Goal: Task Accomplishment & Management: Use online tool/utility

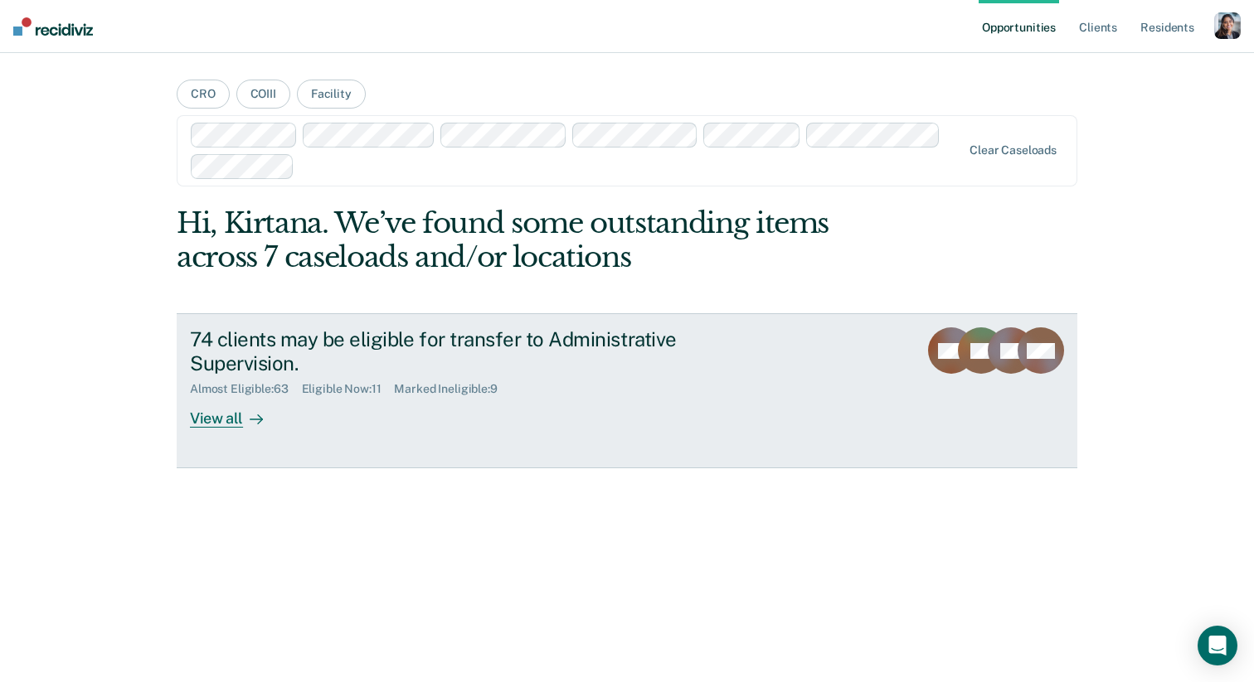
click at [632, 363] on div "74 clients may be eligible for transfer to Administrative Supervision." at bounding box center [481, 352] width 582 height 48
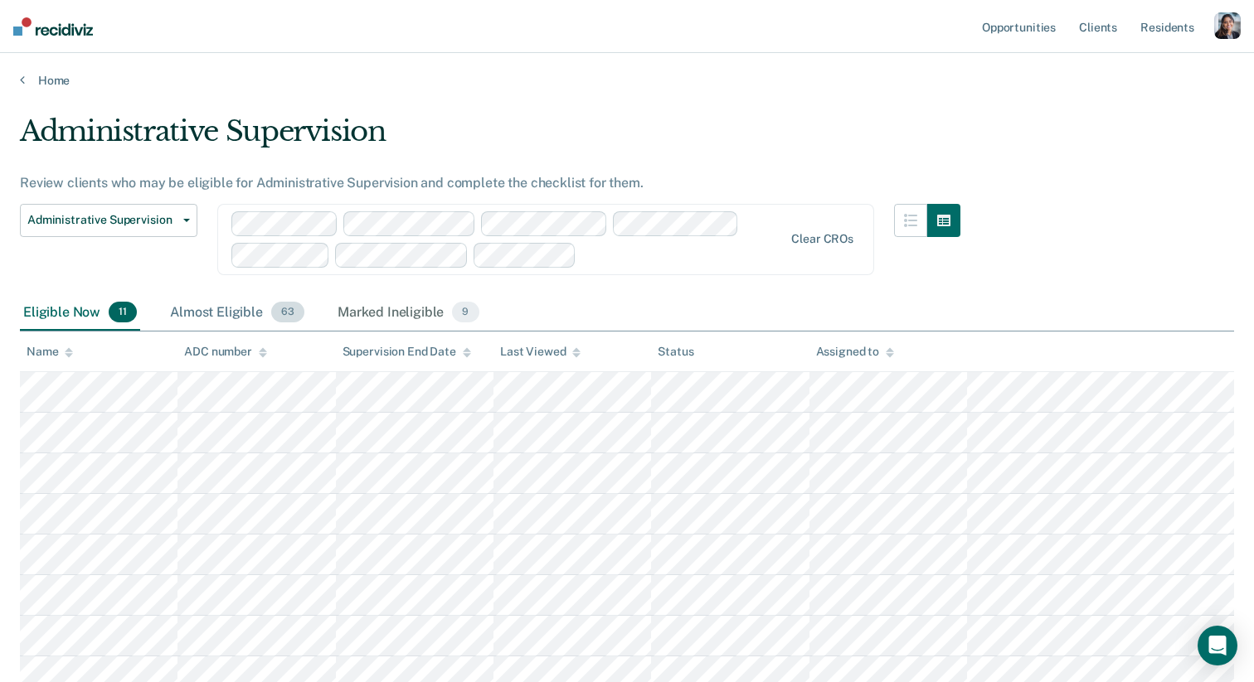
click at [235, 304] on div "Almost Eligible 63" at bounding box center [237, 313] width 141 height 36
click at [86, 317] on div "Eligible Now 11" at bounding box center [80, 313] width 120 height 36
click at [43, 88] on main "Administrative Supervision Review clients who may be eligible for Administrativ…" at bounding box center [627, 511] width 1254 height 846
click at [44, 80] on link "Home" at bounding box center [627, 80] width 1214 height 15
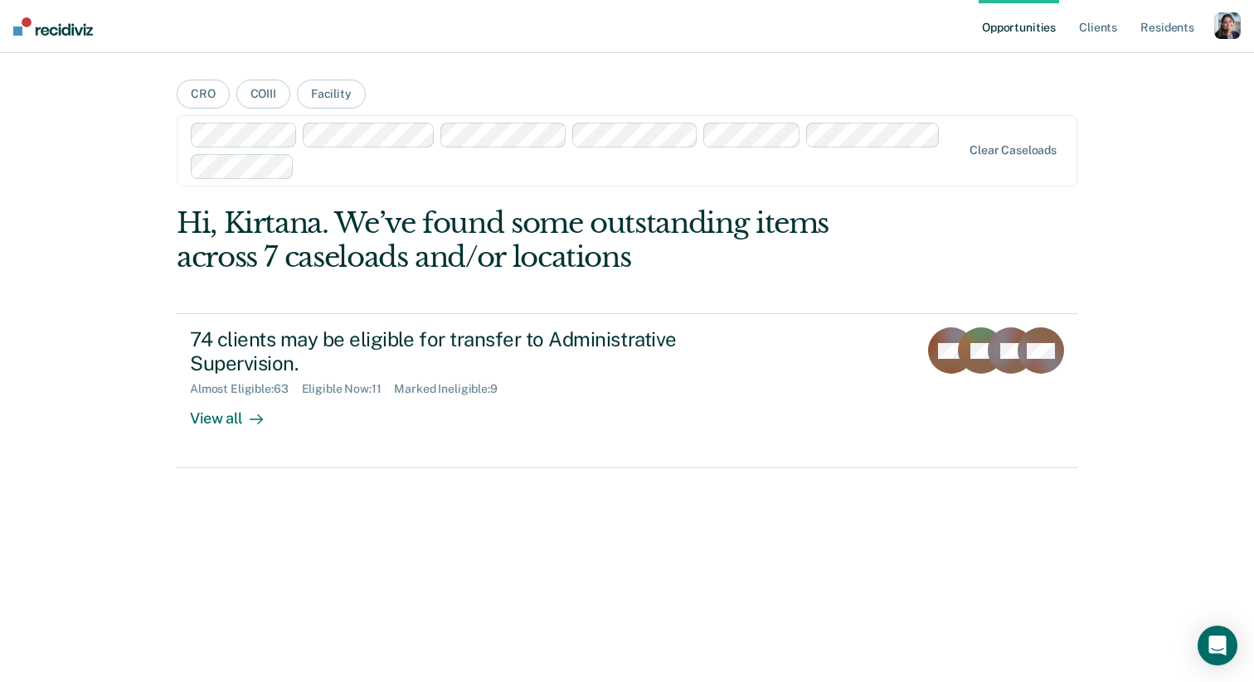
click at [1217, 27] on div "button" at bounding box center [1227, 25] width 27 height 27
click at [1116, 61] on link "Profile" at bounding box center [1160, 68] width 133 height 14
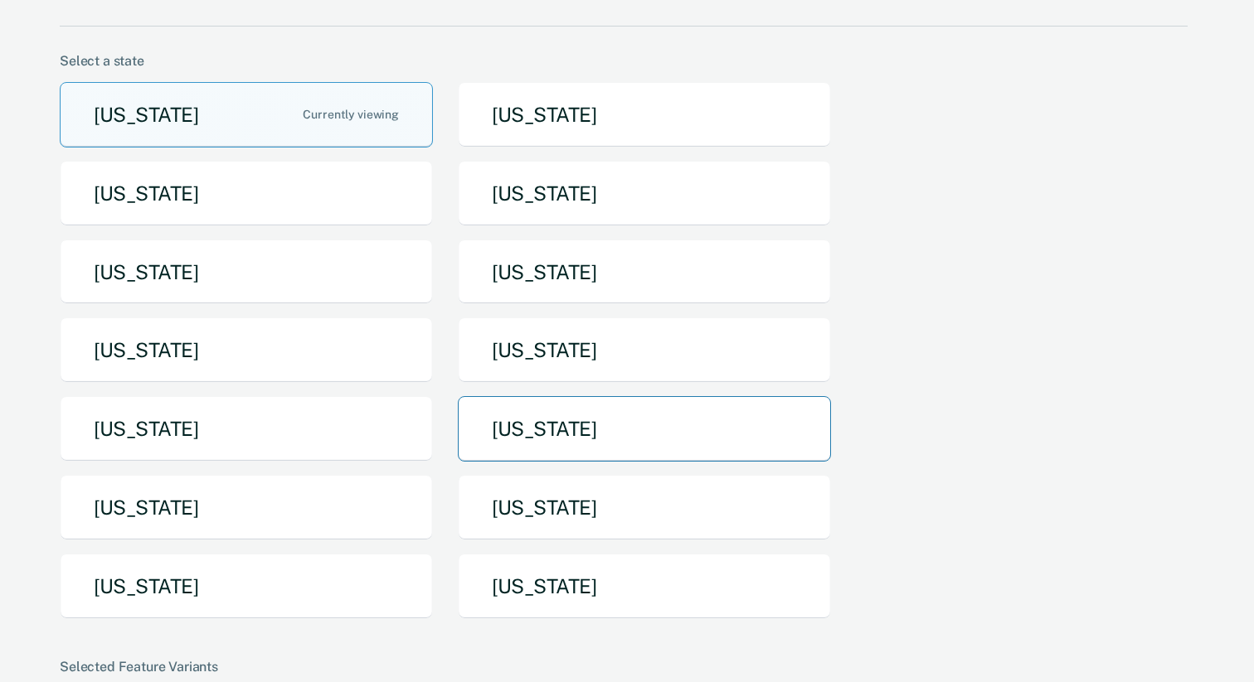
scroll to position [105, 0]
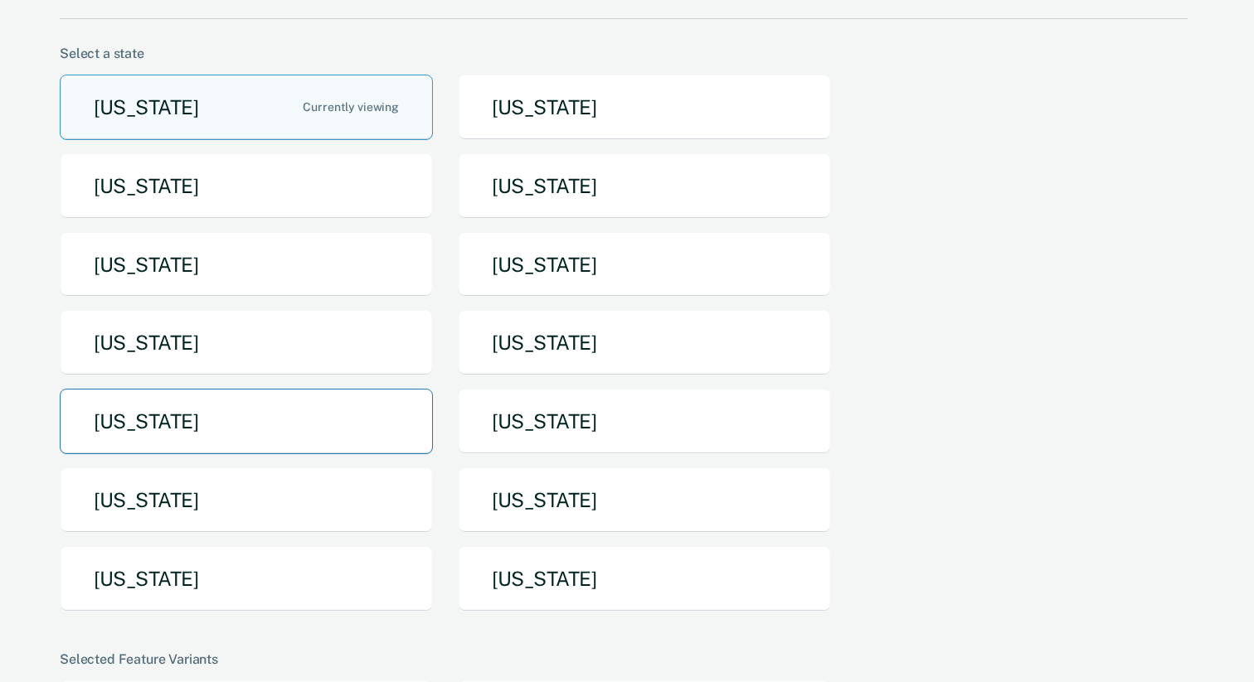
click at [323, 420] on button "[US_STATE]" at bounding box center [246, 422] width 373 height 66
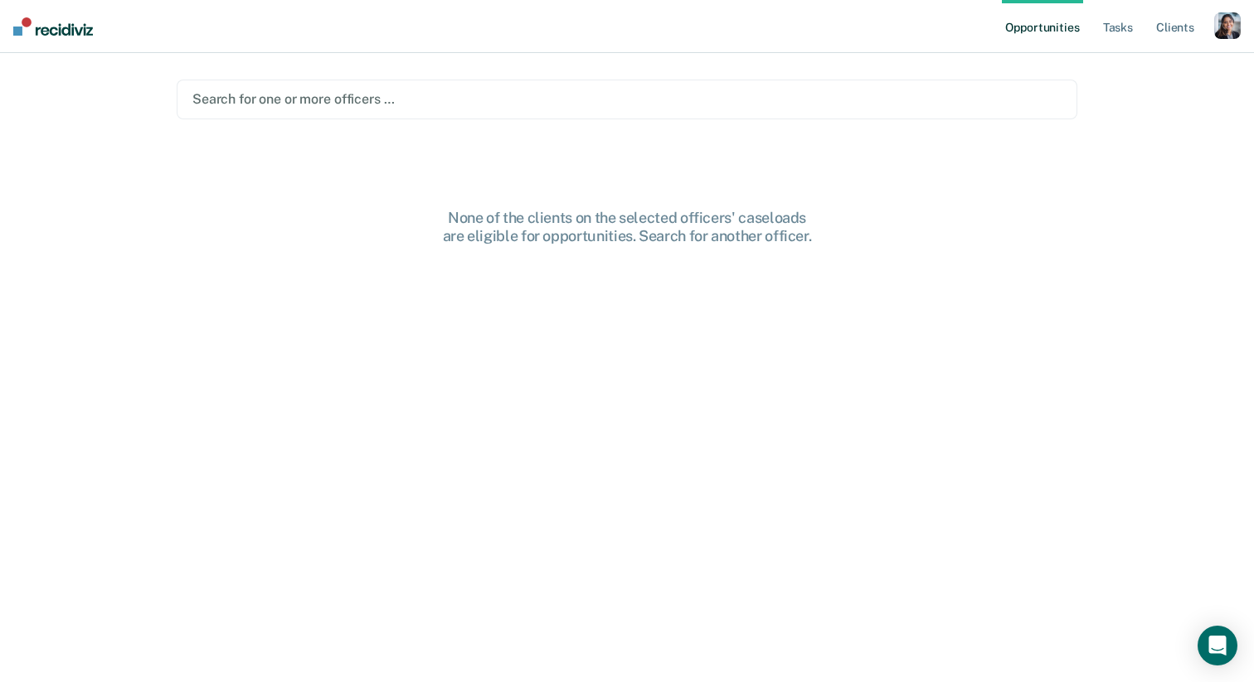
click at [649, 116] on div "Search for one or more officers …" at bounding box center [627, 100] width 900 height 40
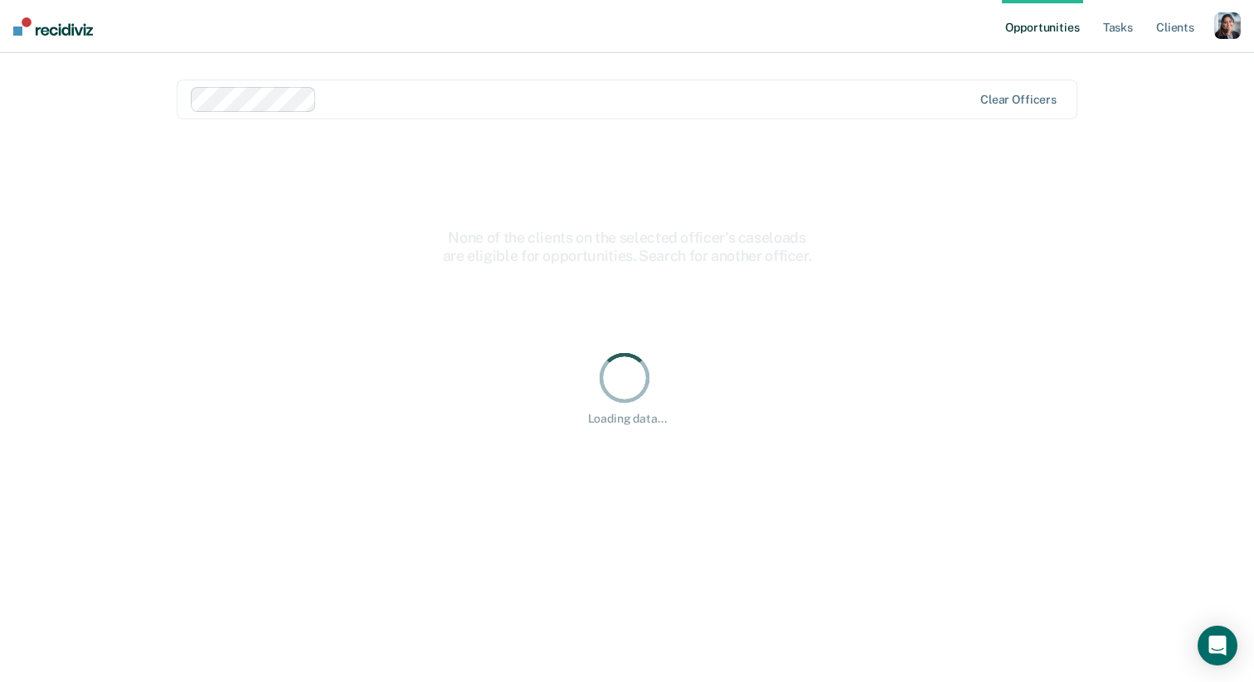
click at [585, 95] on div at bounding box center [647, 99] width 648 height 19
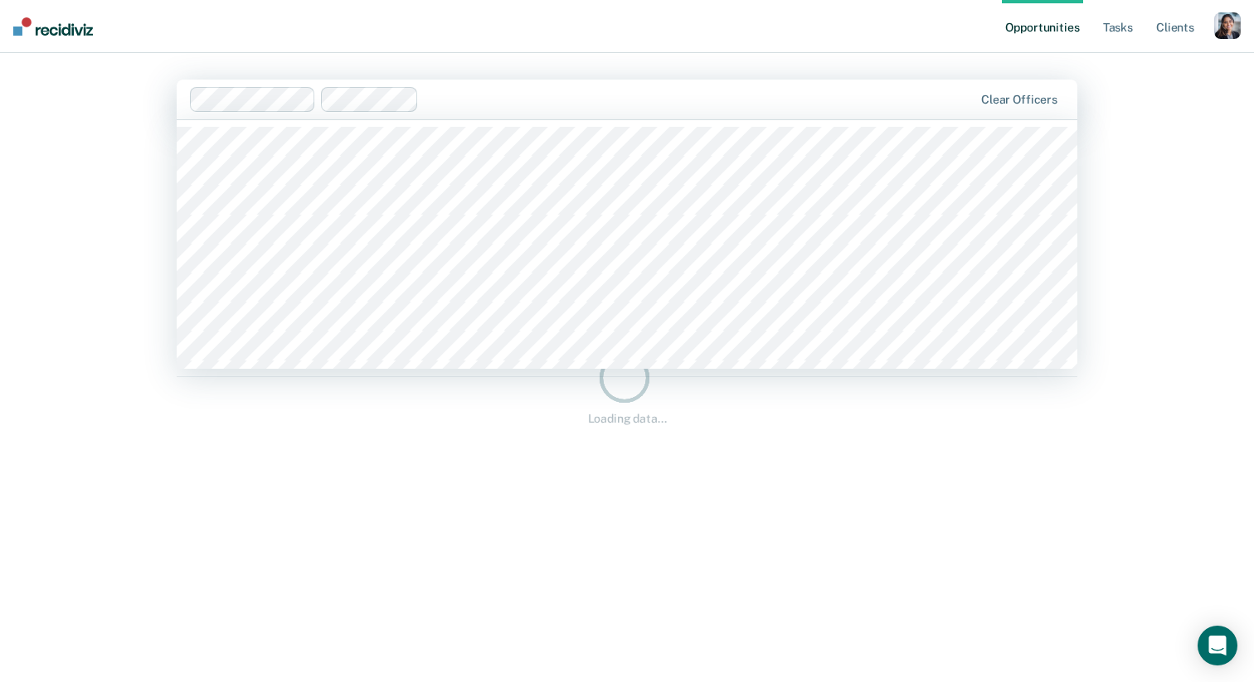
click at [599, 92] on div at bounding box center [698, 99] width 547 height 19
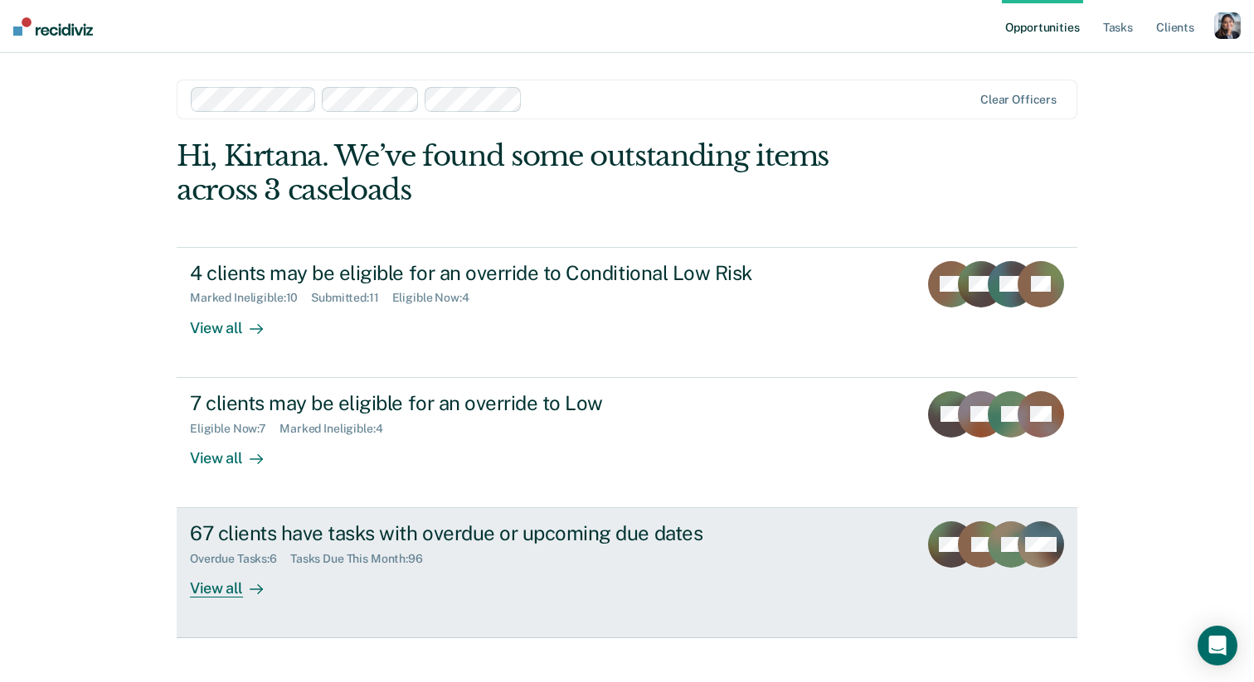
click at [498, 540] on div "67 clients have tasks with overdue or upcoming due dates" at bounding box center [481, 534] width 582 height 24
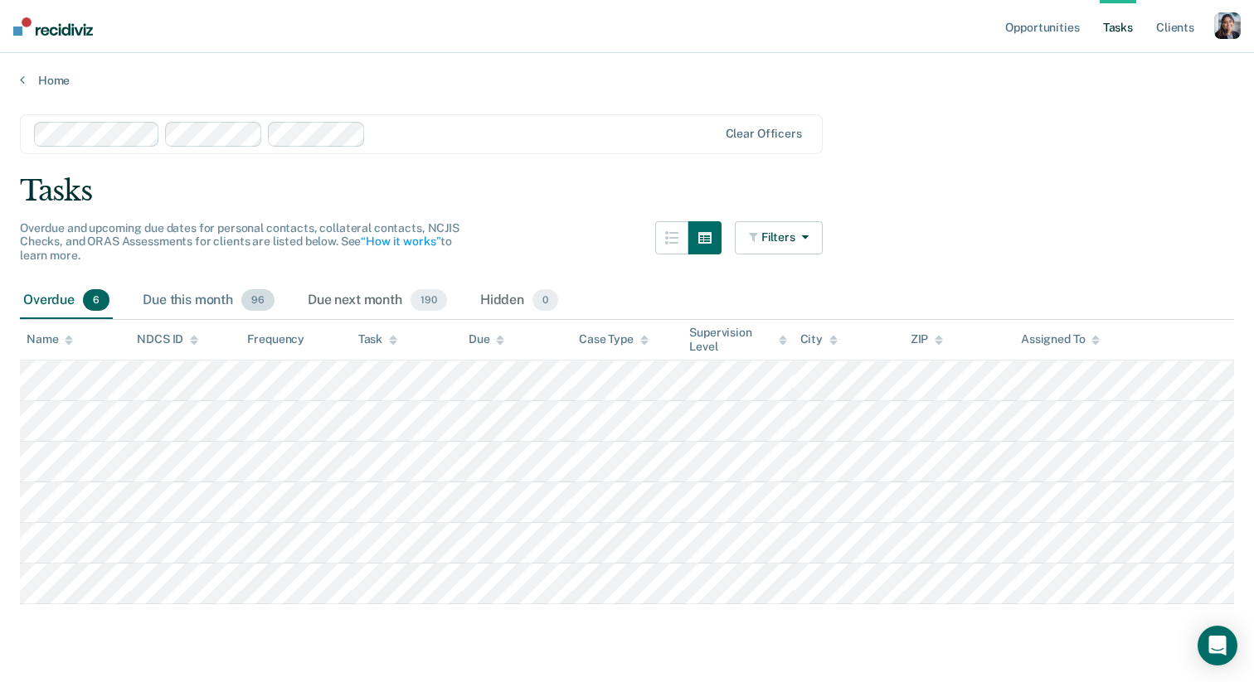
click at [187, 304] on div "Due this month 96" at bounding box center [208, 301] width 138 height 36
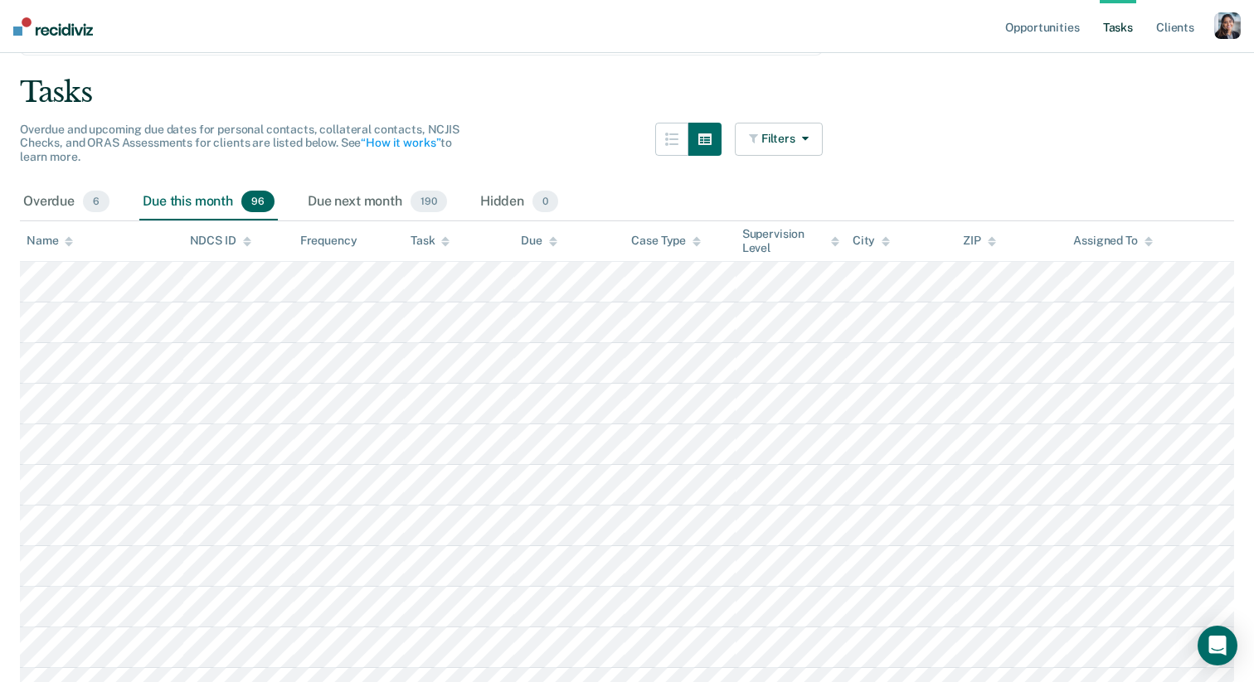
scroll to position [140, 0]
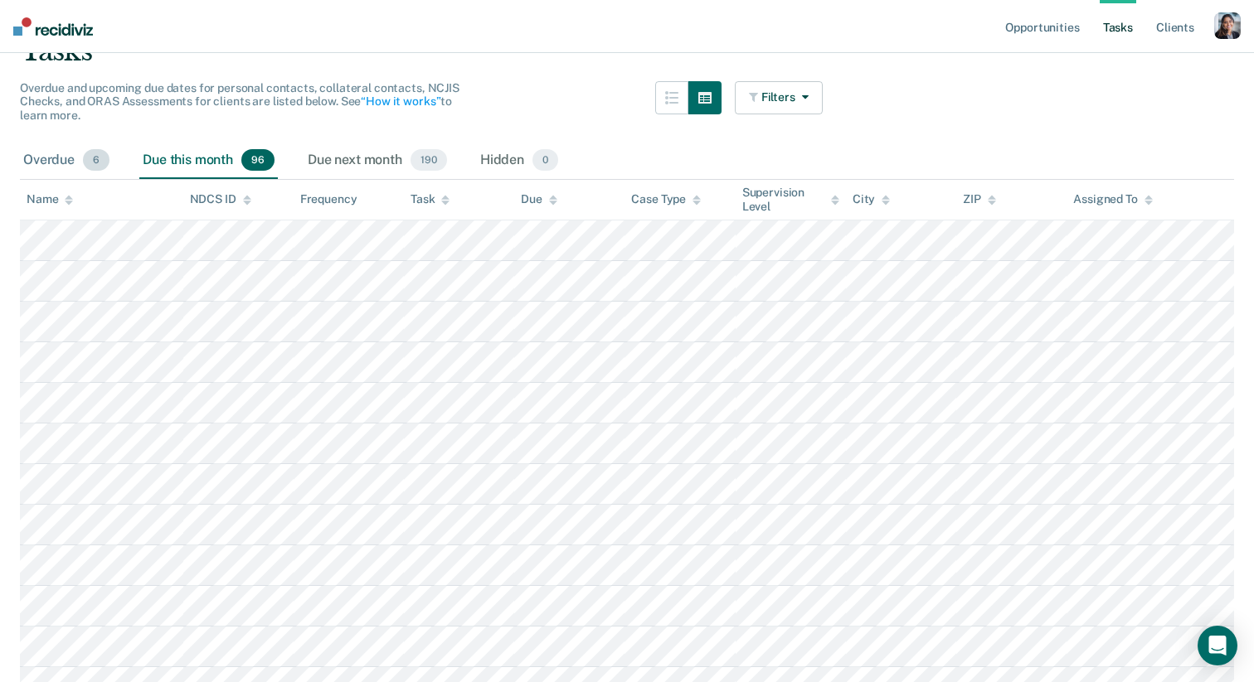
click at [81, 150] on div "Overdue 6" at bounding box center [66, 161] width 93 height 36
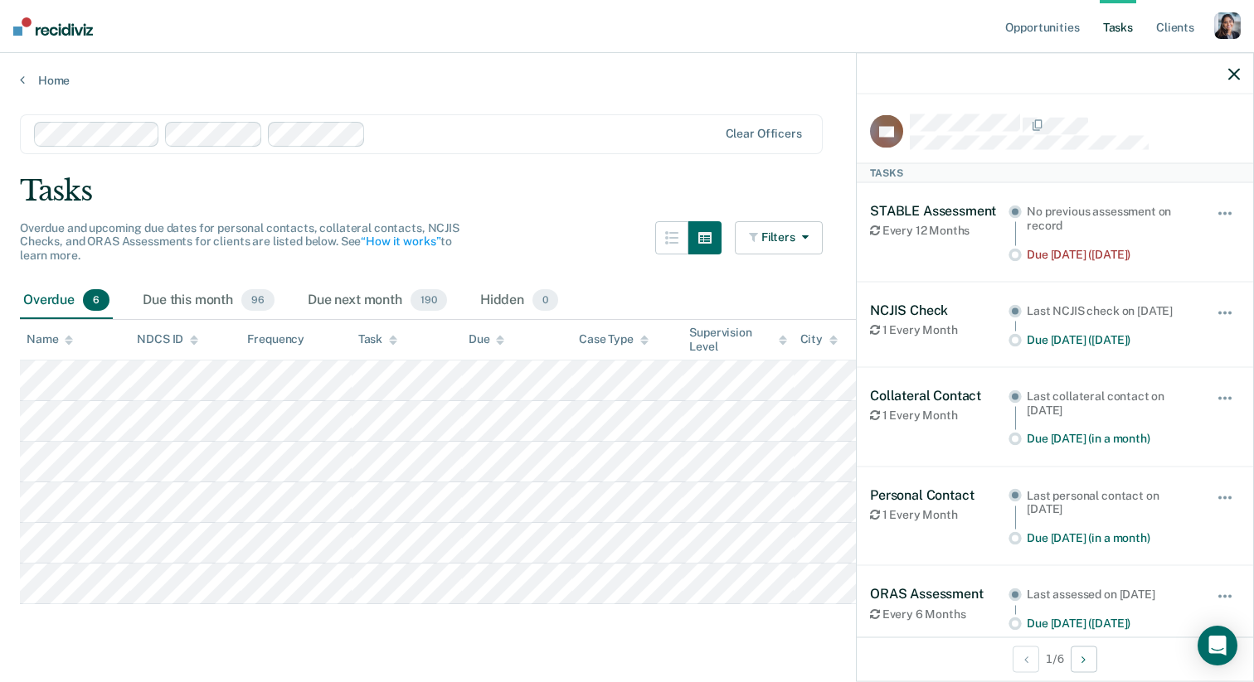
click at [1089, 260] on div "STABLE Assessment Every 12 Months No previous assessment on record Due Feb 1, 2…" at bounding box center [1055, 232] width 370 height 99
click at [1089, 257] on div "Due Feb 1, 2024 (2 years ago)" at bounding box center [1110, 254] width 167 height 14
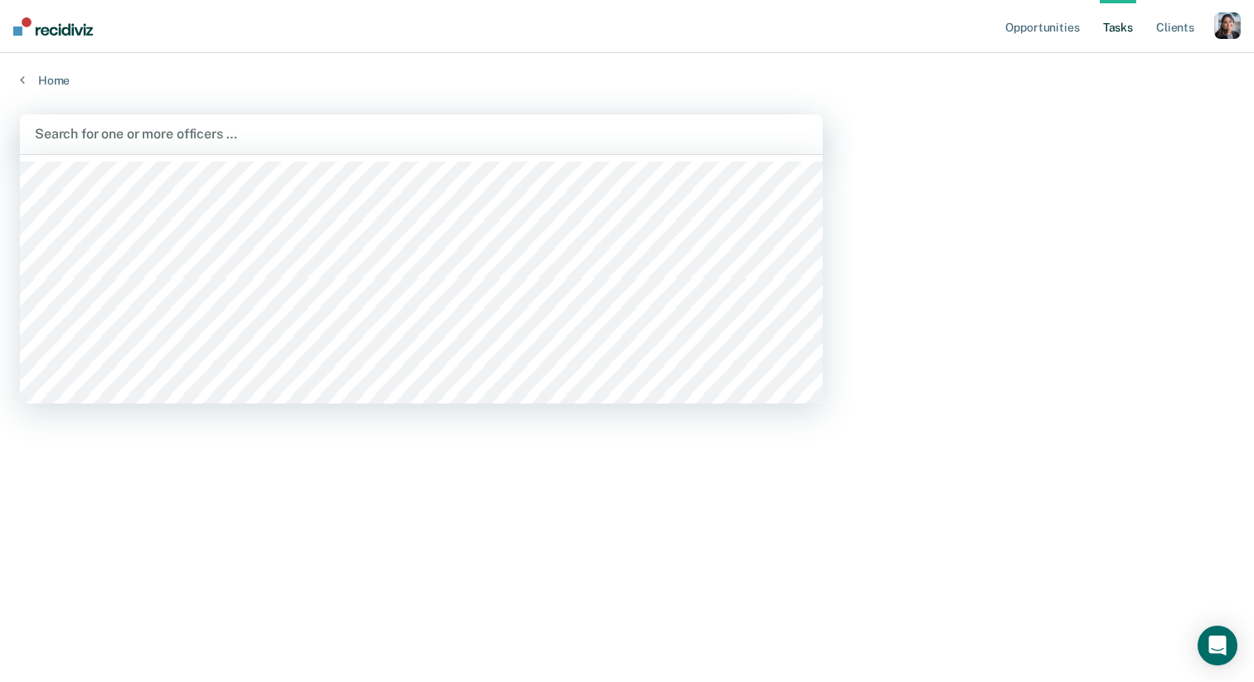
click at [125, 129] on div at bounding box center [421, 133] width 773 height 19
type input "aly"
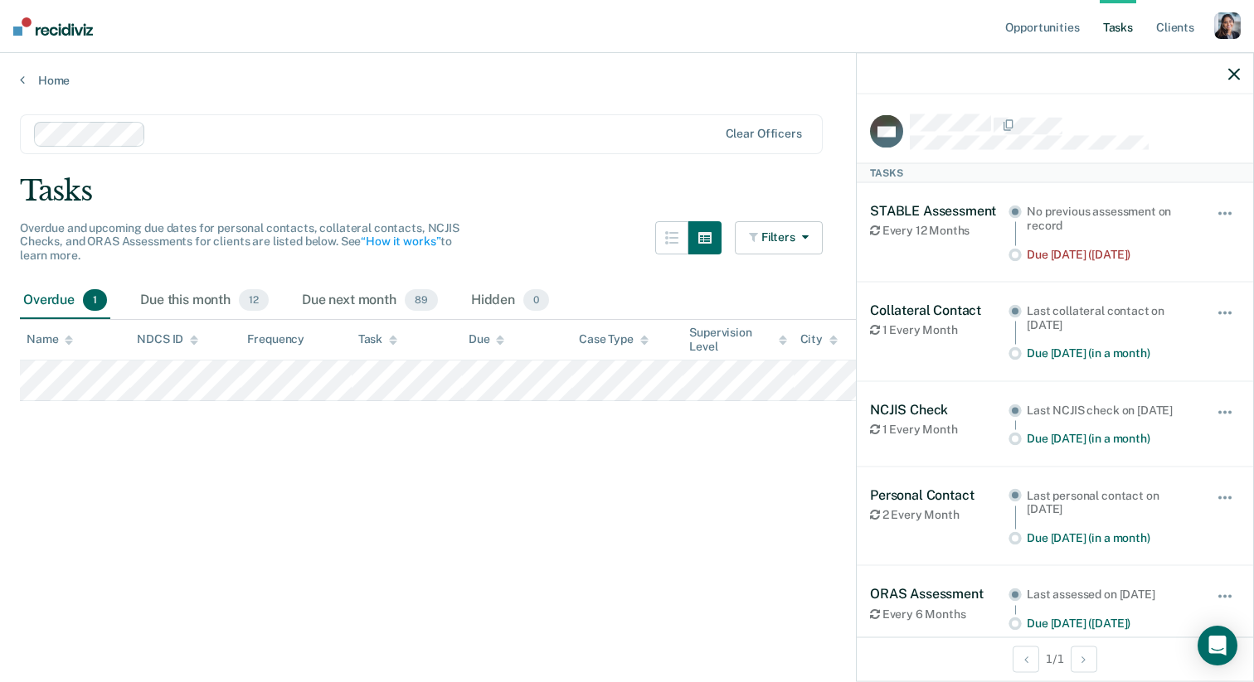
drag, startPoint x: 1085, startPoint y: 265, endPoint x: 883, endPoint y: 213, distance: 207.9
click at [883, 213] on div "STABLE Assessment Every 12 Months No previous assessment on record Due Jun 15, …" at bounding box center [1055, 232] width 370 height 59
click at [885, 232] on div "Every 12 Months" at bounding box center [939, 231] width 138 height 14
